Goal: Find specific page/section: Find specific page/section

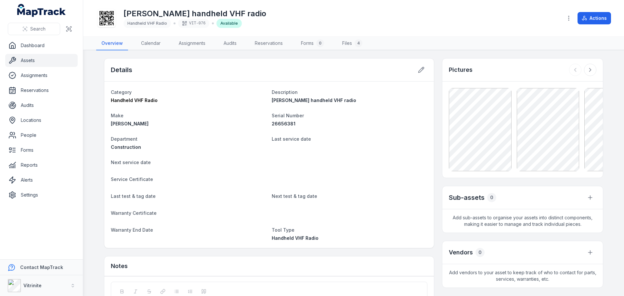
click at [28, 60] on link "Assets" at bounding box center [41, 60] width 72 height 13
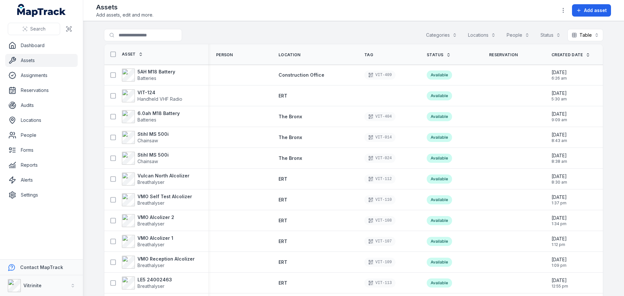
click at [446, 54] on icon at bounding box center [448, 55] width 5 height 5
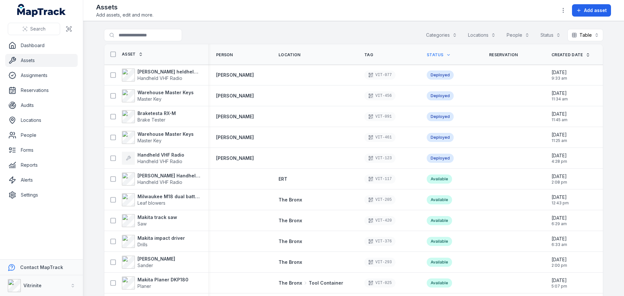
click at [242, 30] on div "Search for assets Categories Locations People Status Table *****" at bounding box center [353, 36] width 499 height 15
